Goal: Navigation & Orientation: Find specific page/section

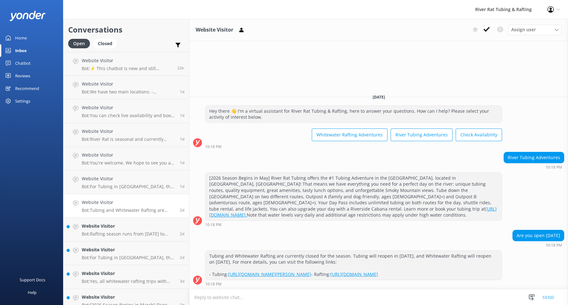
click at [23, 40] on div "Home" at bounding box center [21, 38] width 12 height 13
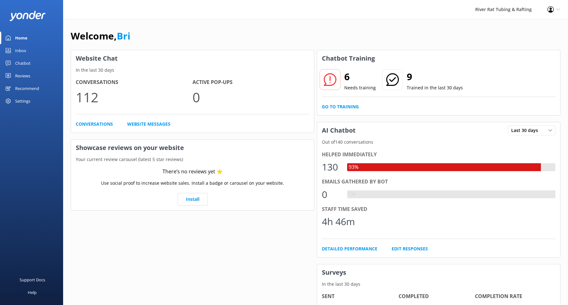
click at [12, 46] on link "Inbox" at bounding box center [31, 50] width 63 height 13
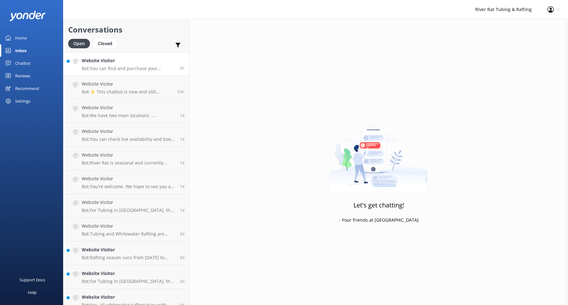
click at [116, 62] on h4 "Website Visitor" at bounding box center [128, 60] width 93 height 7
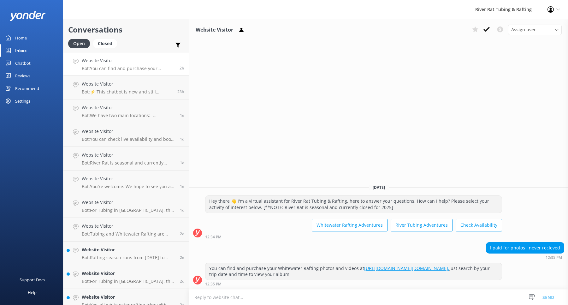
click at [17, 40] on div "Home" at bounding box center [21, 38] width 12 height 13
